Goal: Transaction & Acquisition: Download file/media

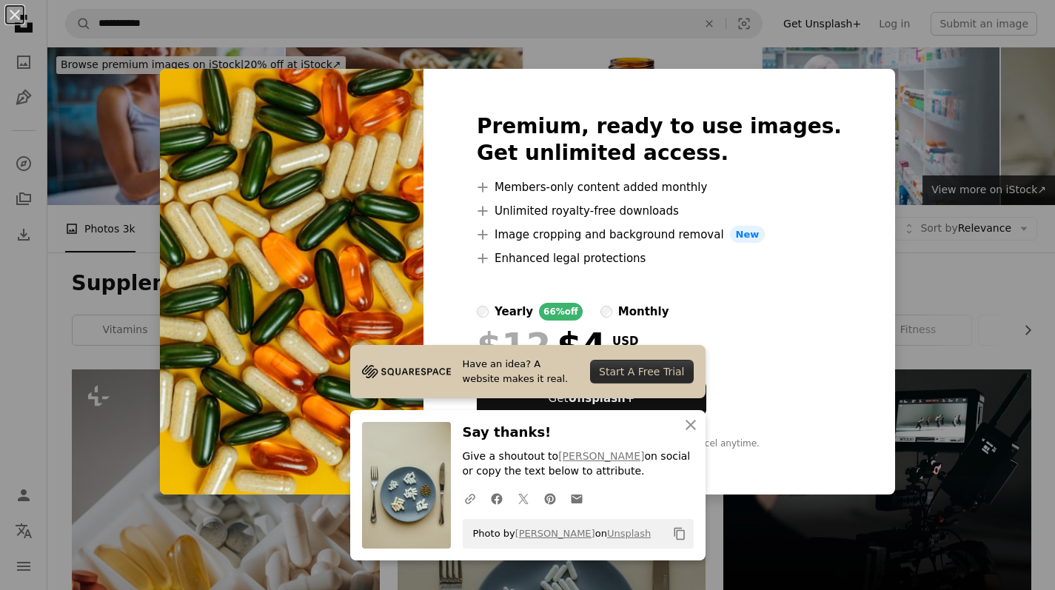
scroll to position [842, 0]
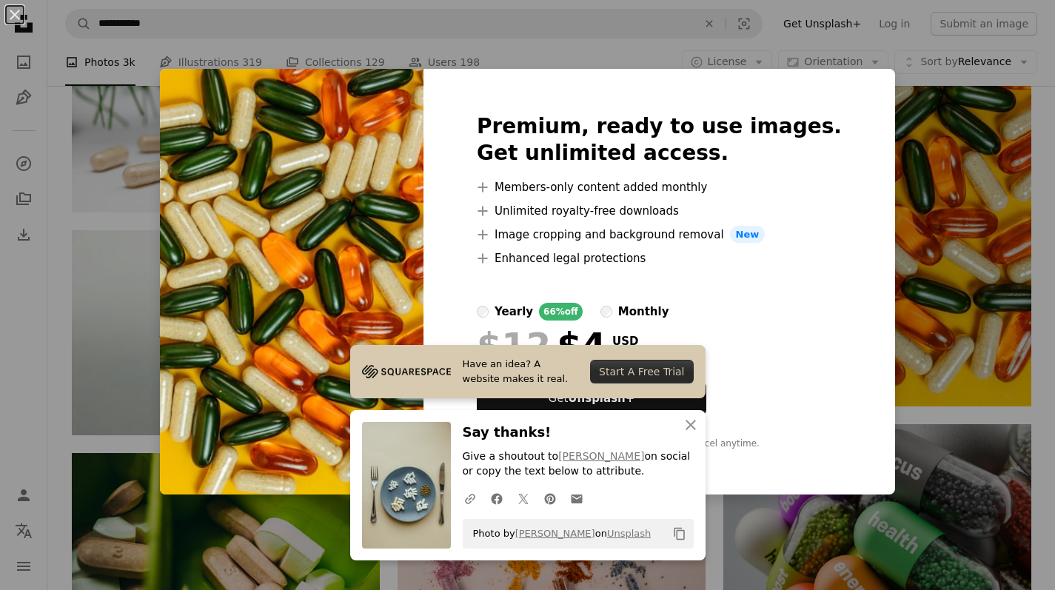
click at [863, 193] on div "An X shape Premium, ready to use images. Get unlimited access. A plus sign Memb…" at bounding box center [527, 295] width 1055 height 590
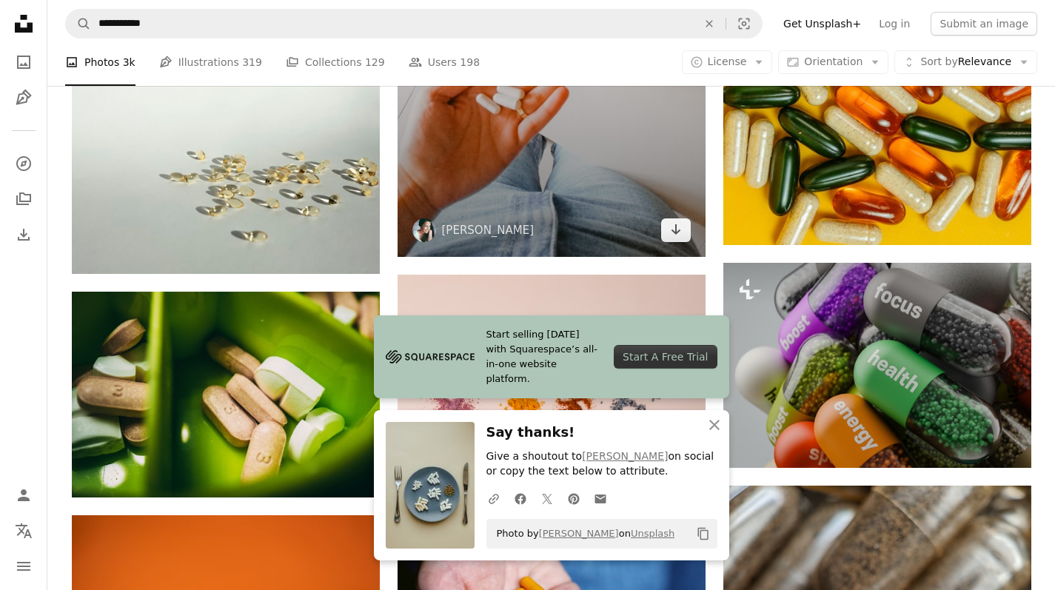
scroll to position [1052, 0]
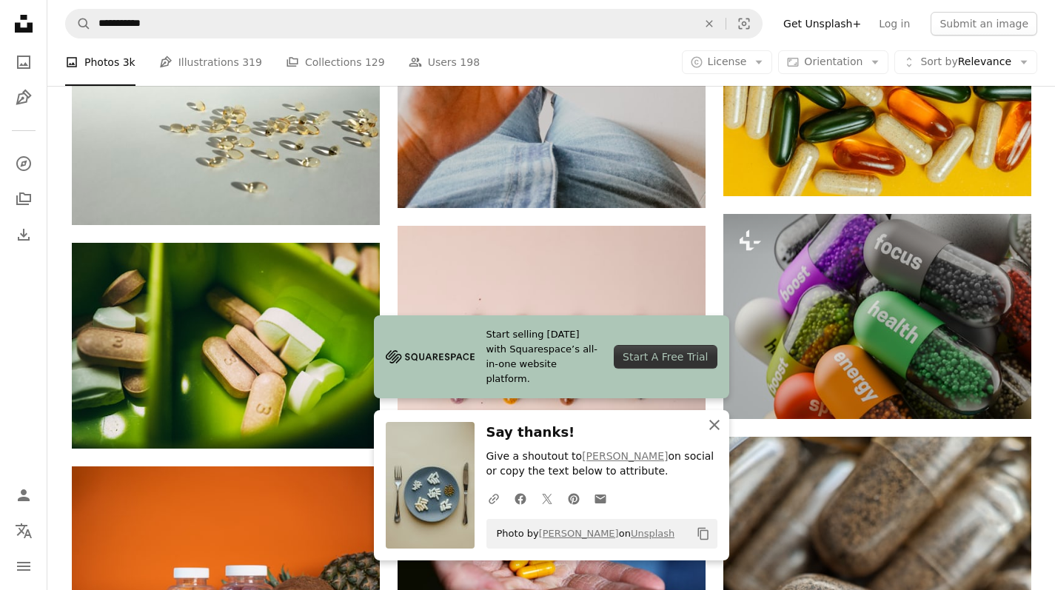
click at [713, 424] on icon "An X shape" at bounding box center [714, 425] width 18 height 18
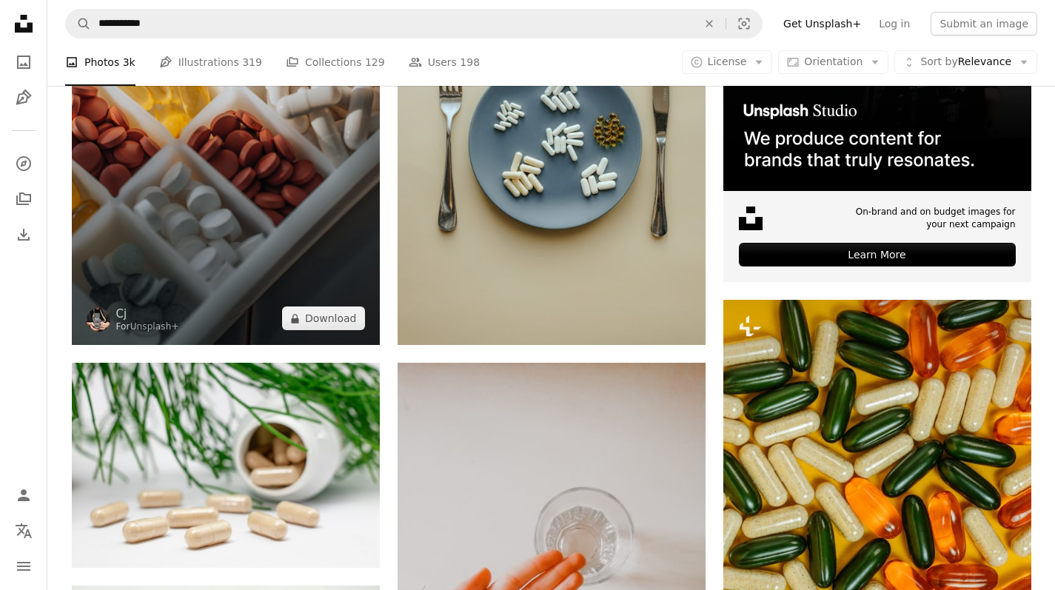
scroll to position [513, 0]
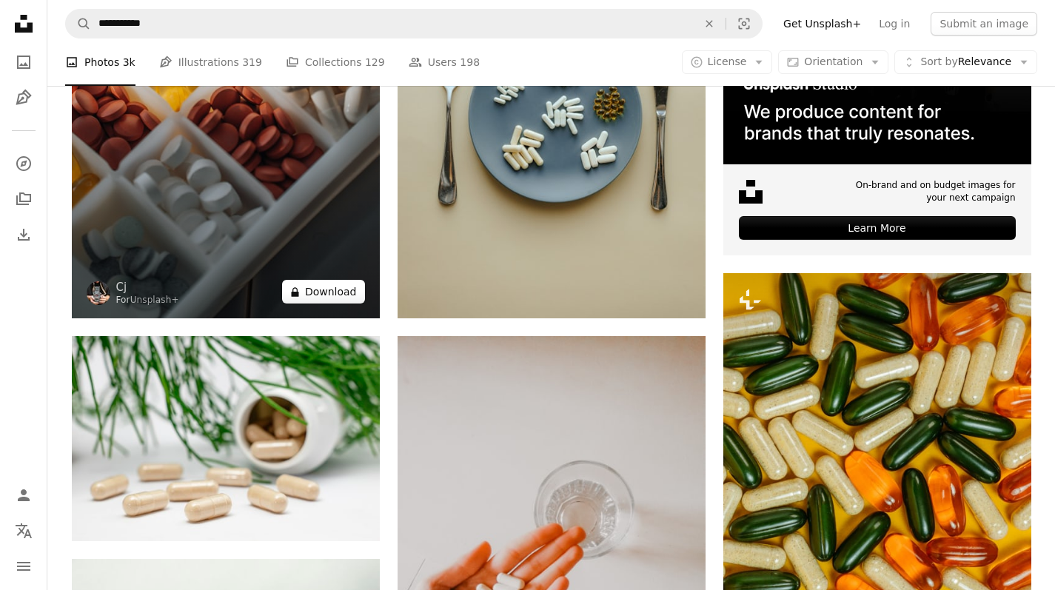
click at [330, 303] on button "A lock Download" at bounding box center [323, 292] width 83 height 24
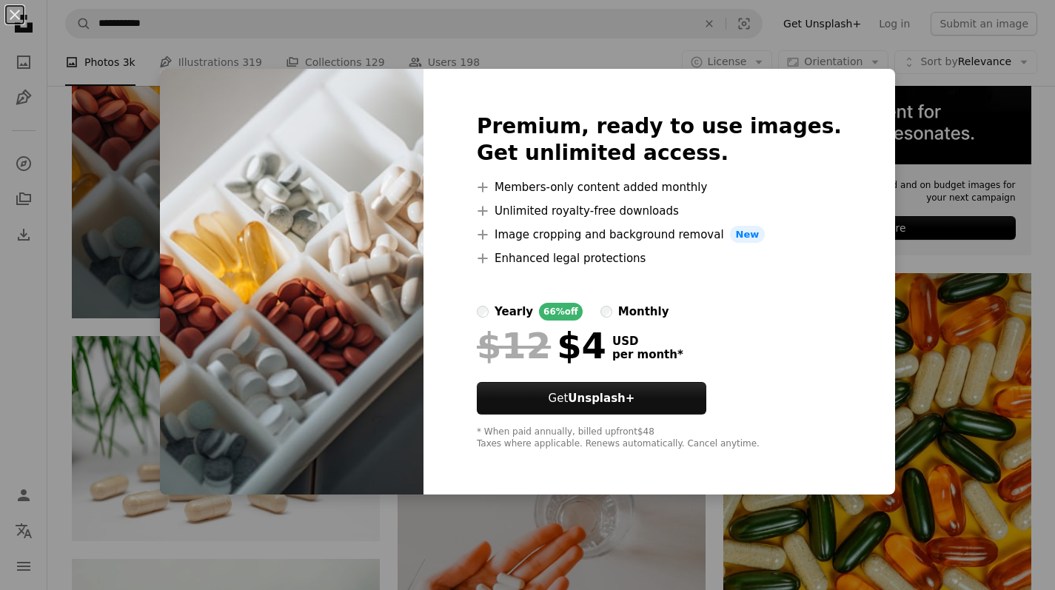
click at [907, 443] on div "An X shape Premium, ready to use images. Get unlimited access. A plus sign Memb…" at bounding box center [527, 295] width 1055 height 590
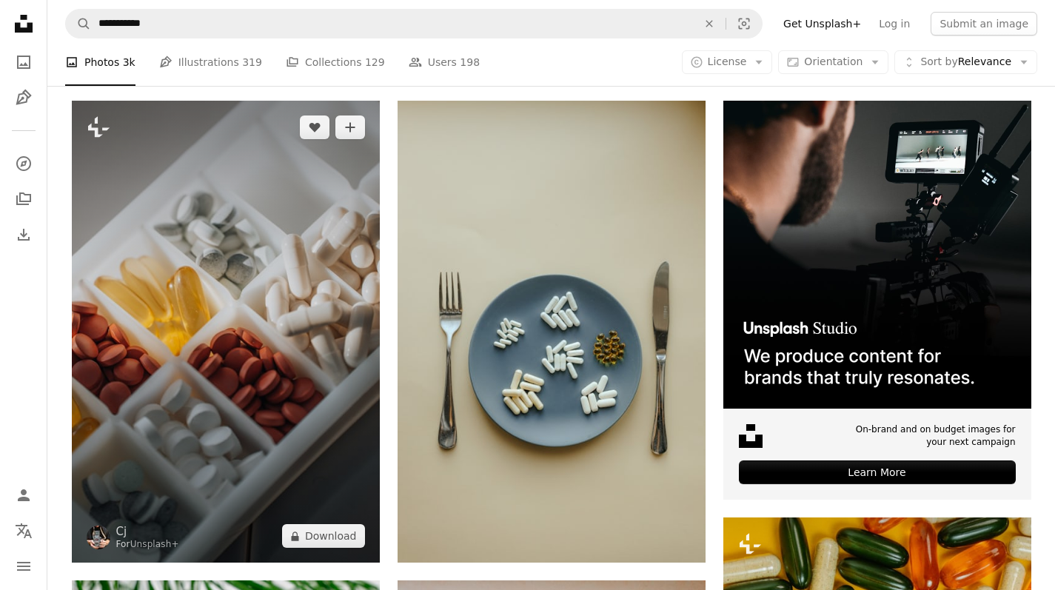
scroll to position [164, 0]
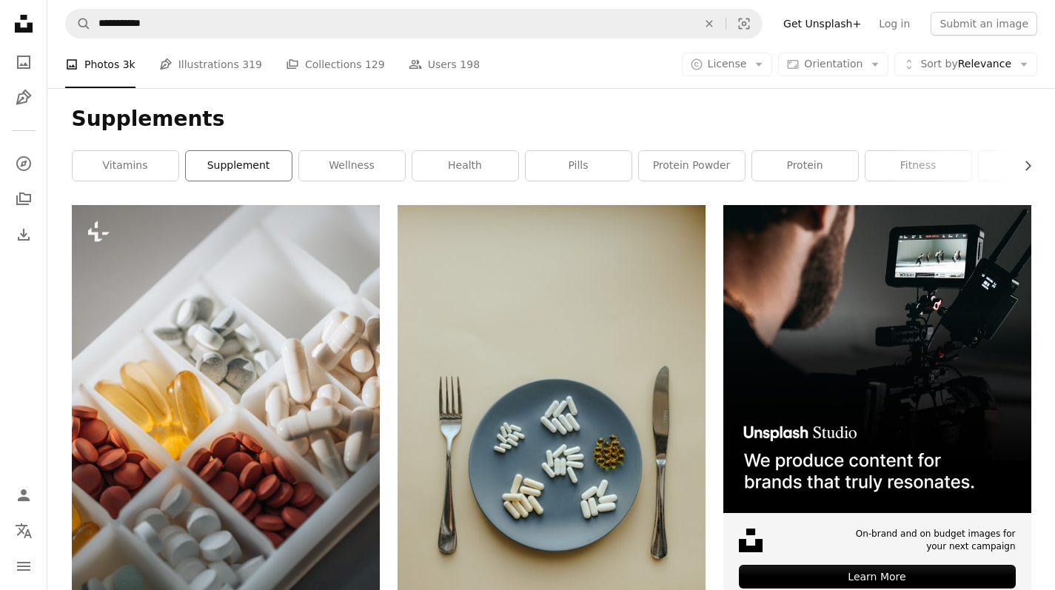
click at [201, 181] on link "supplement" at bounding box center [239, 166] width 106 height 30
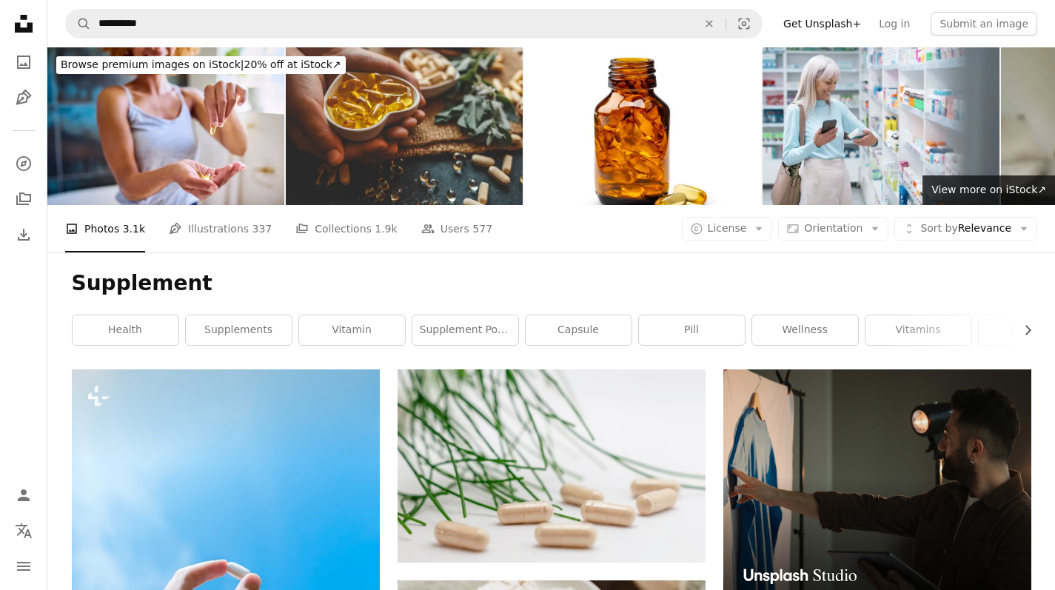
scroll to position [164, 0]
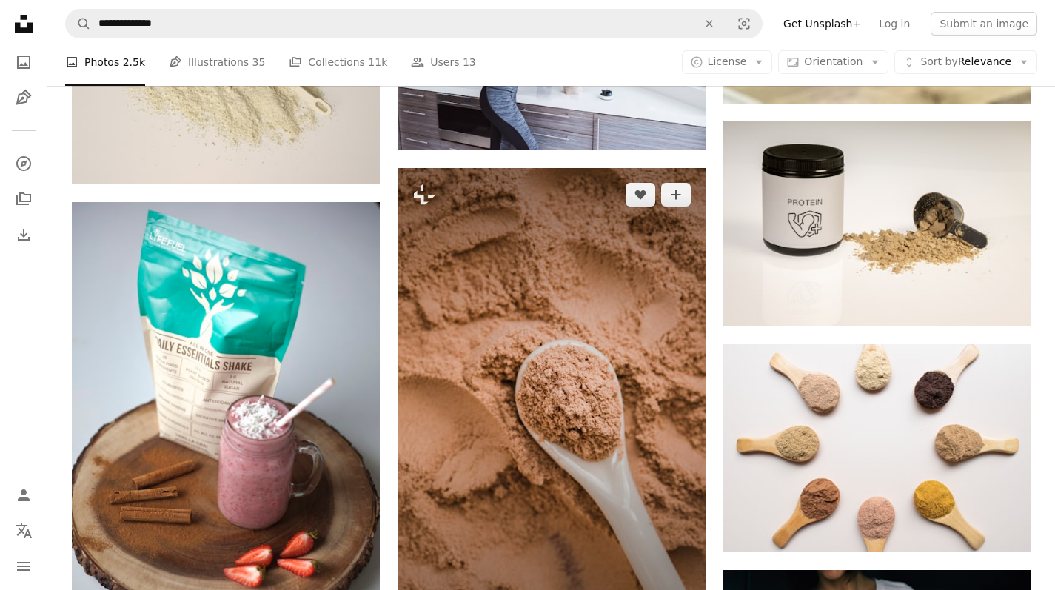
scroll to position [1135, 0]
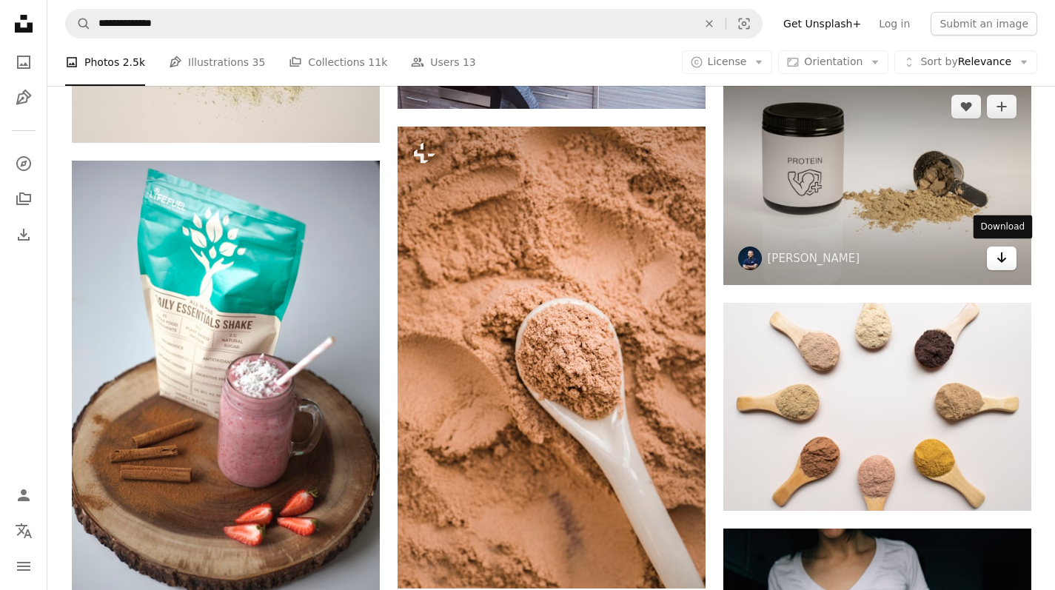
click at [993, 260] on link "Arrow pointing down" at bounding box center [1002, 258] width 30 height 24
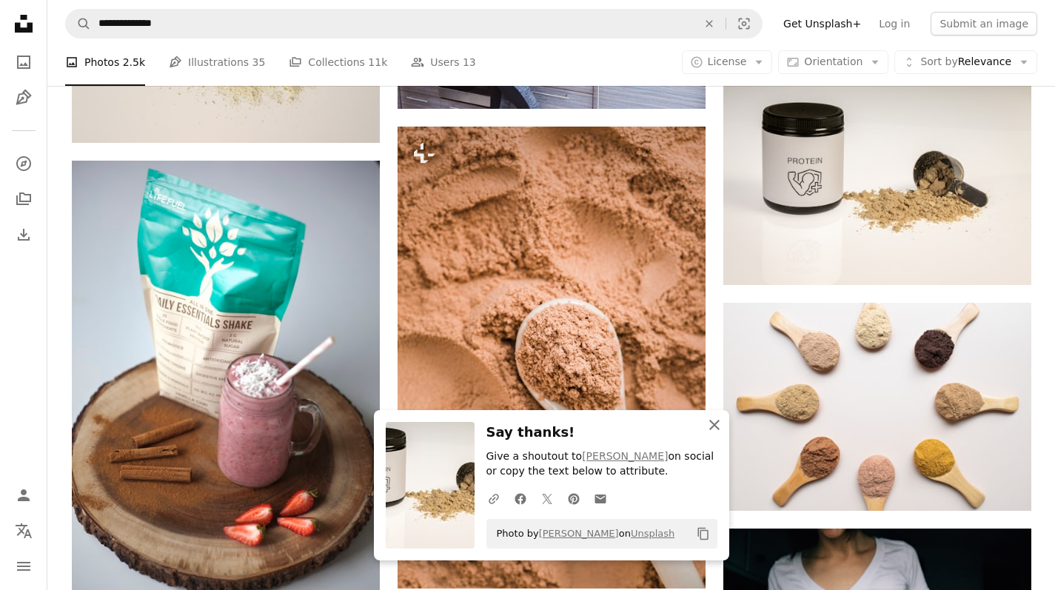
click at [713, 428] on icon "button" at bounding box center [714, 425] width 10 height 10
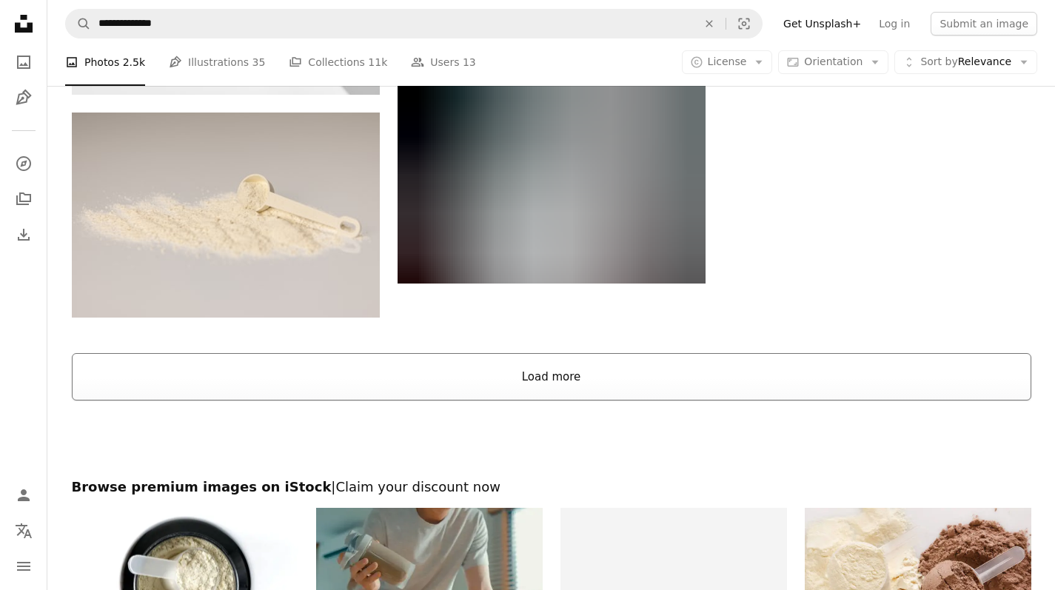
scroll to position [2115, 0]
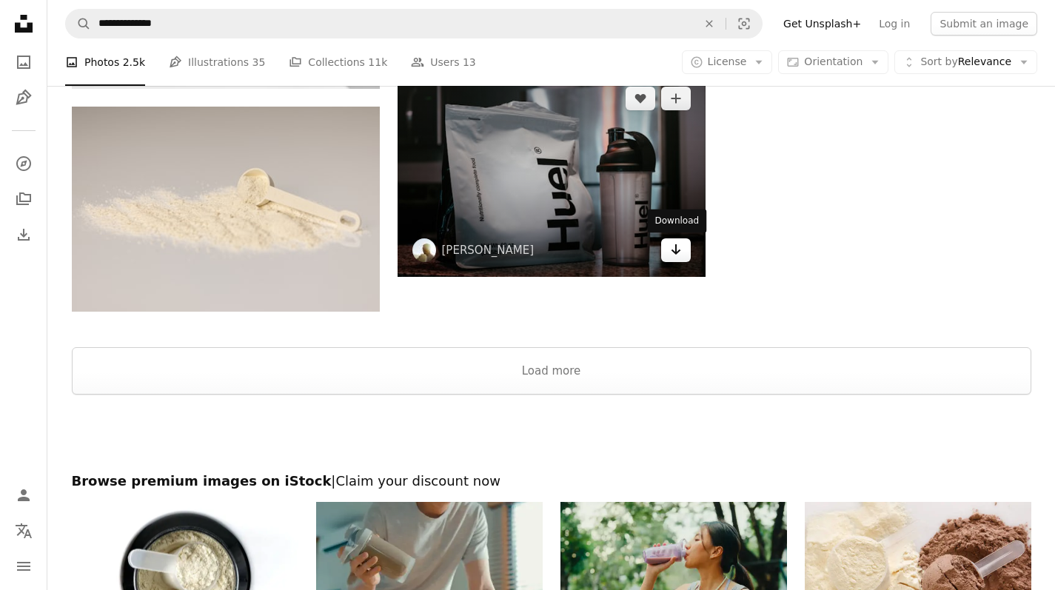
click at [675, 249] on icon "Download" at bounding box center [676, 249] width 10 height 10
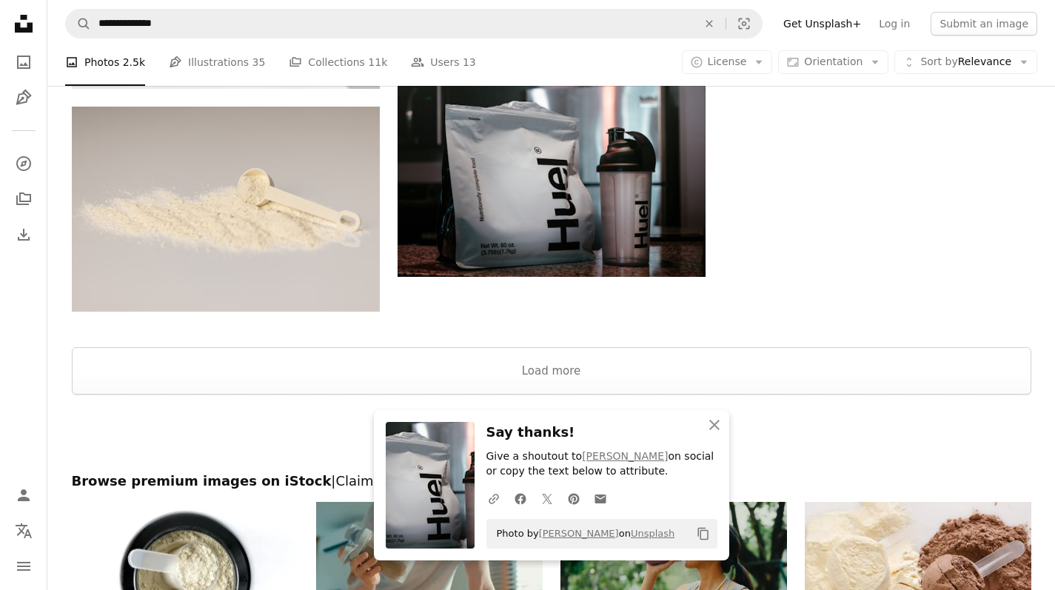
scroll to position [2514, 0]
